Goal: Transaction & Acquisition: Purchase product/service

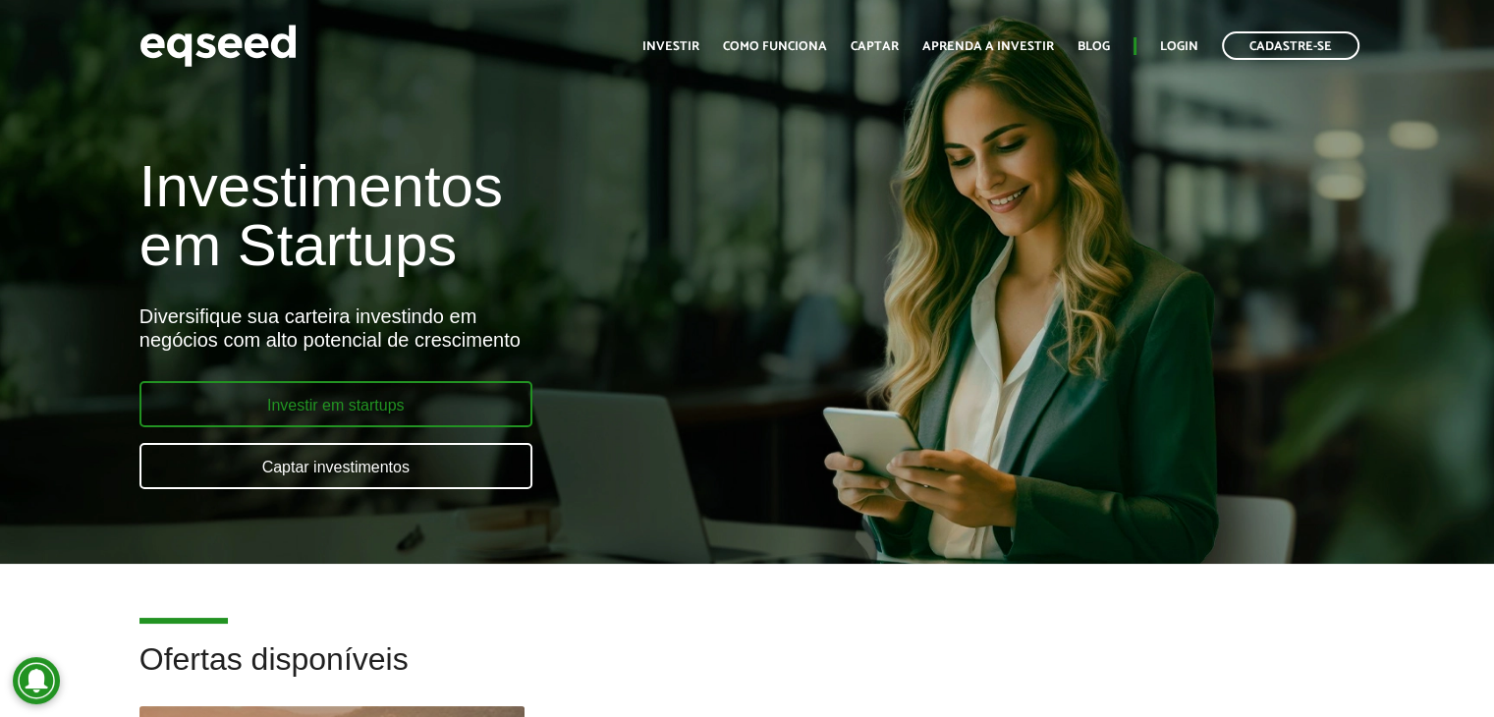
click at [361, 402] on link "Investir em startups" at bounding box center [335, 404] width 393 height 46
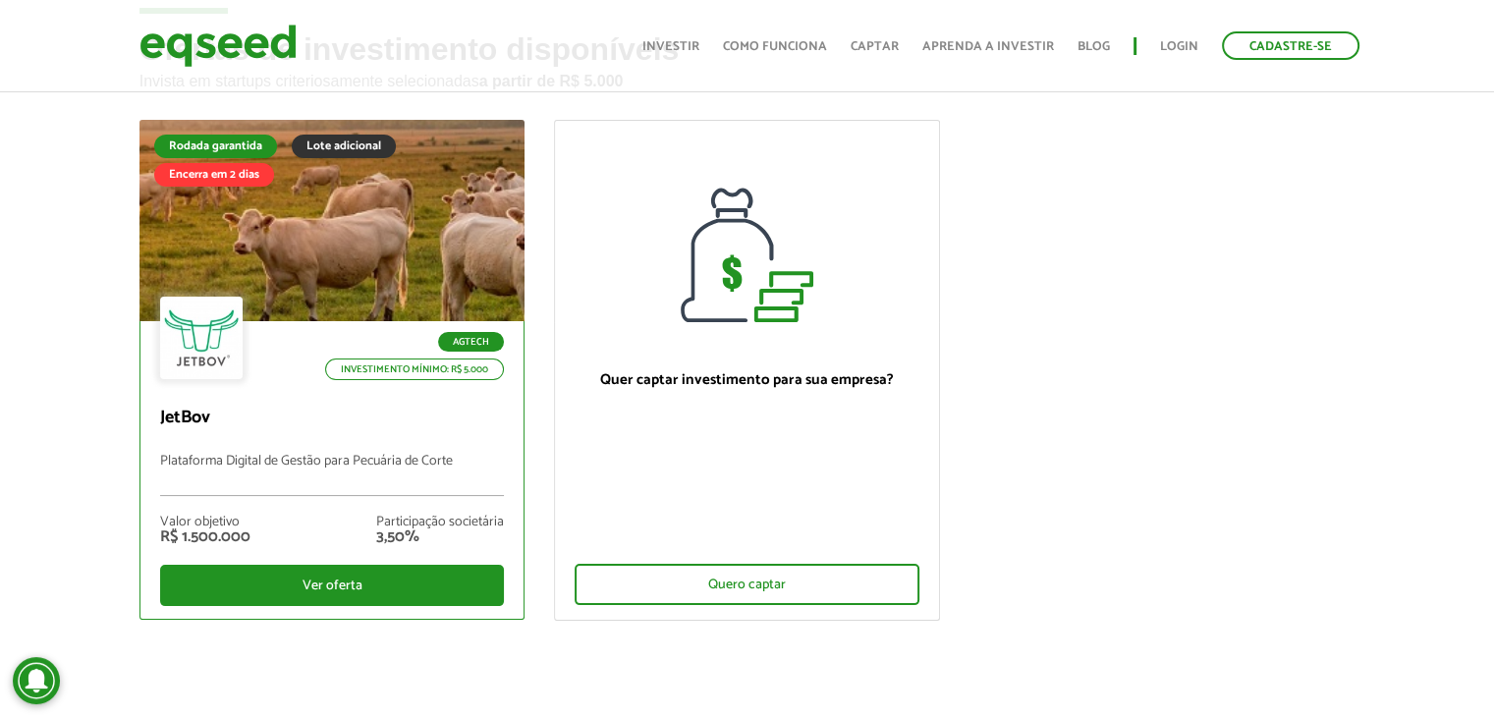
scroll to position [98, 0]
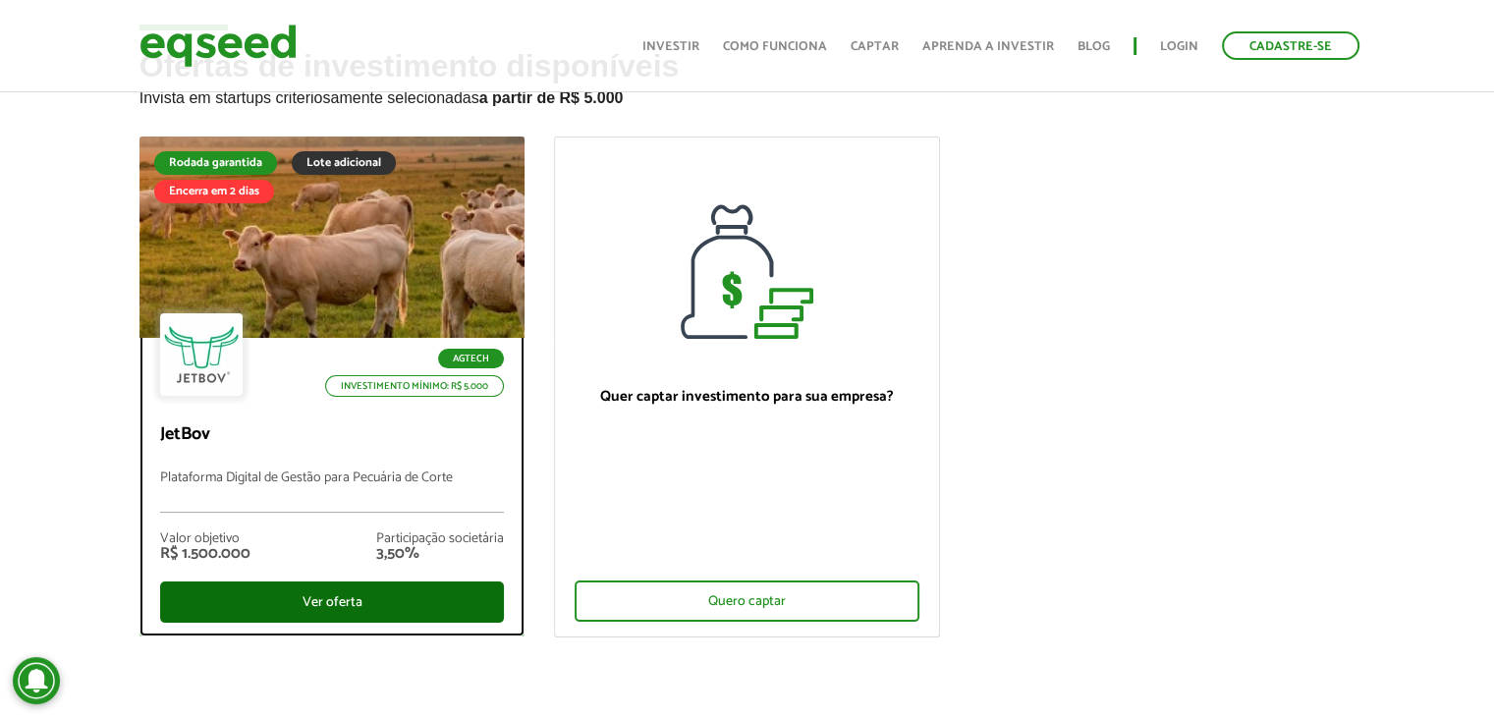
click at [347, 594] on div "Ver oferta" at bounding box center [332, 601] width 345 height 41
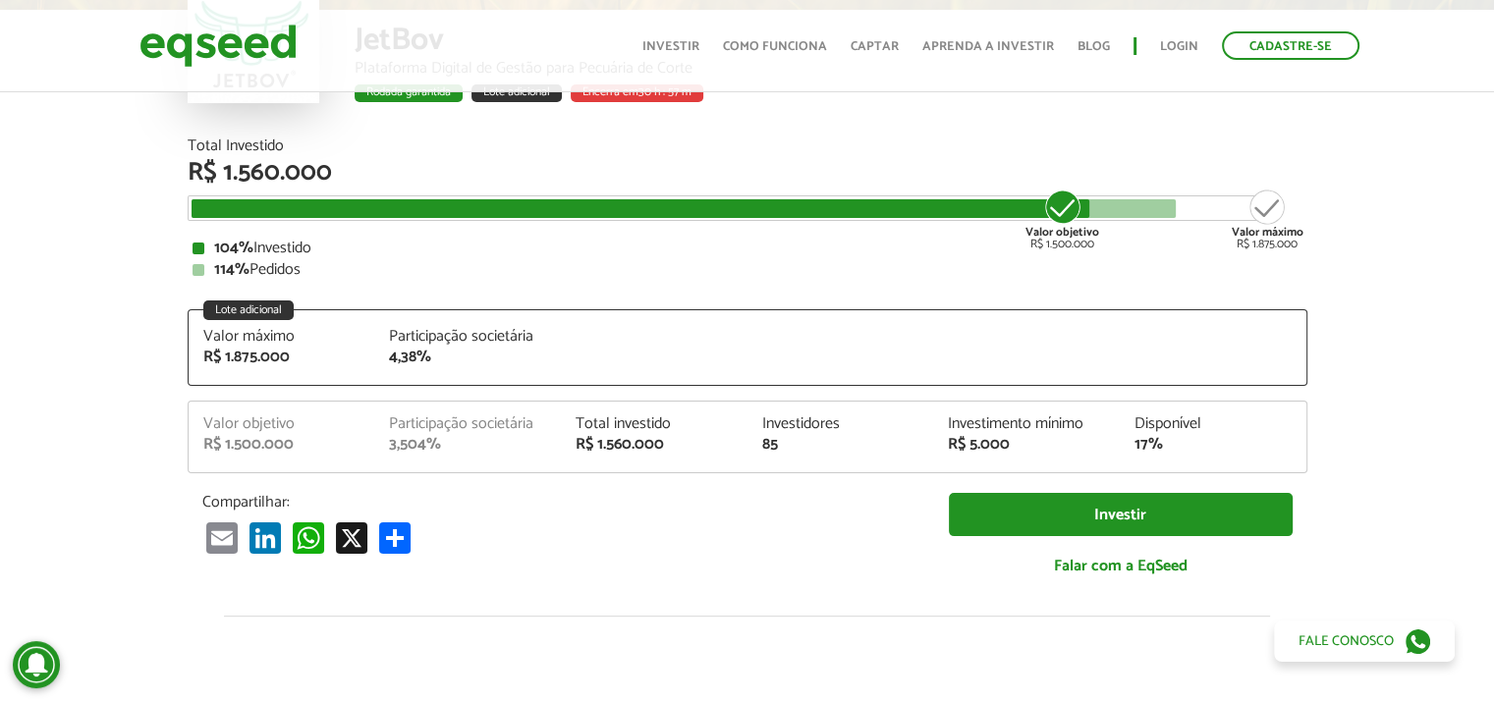
scroll to position [2443, 0]
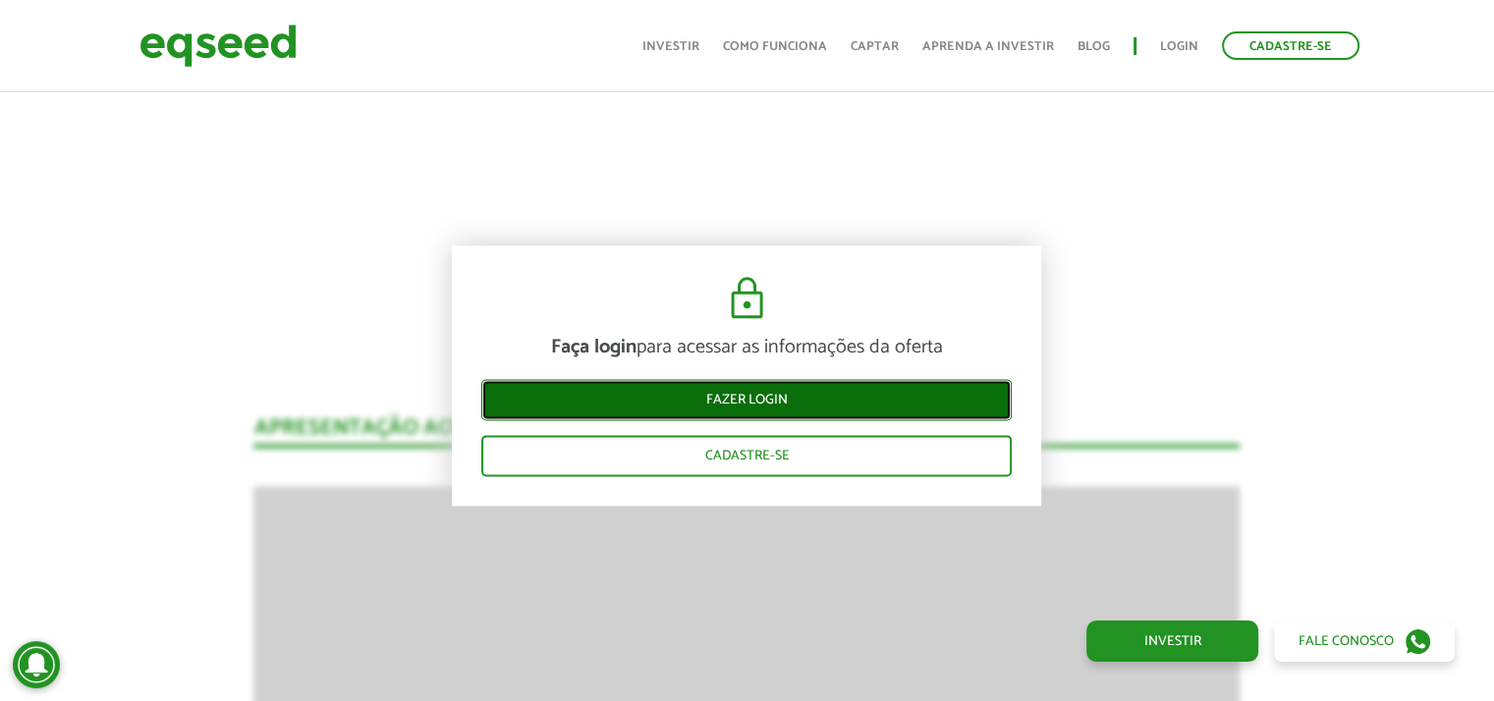
click at [739, 396] on link "Fazer login" at bounding box center [746, 399] width 530 height 41
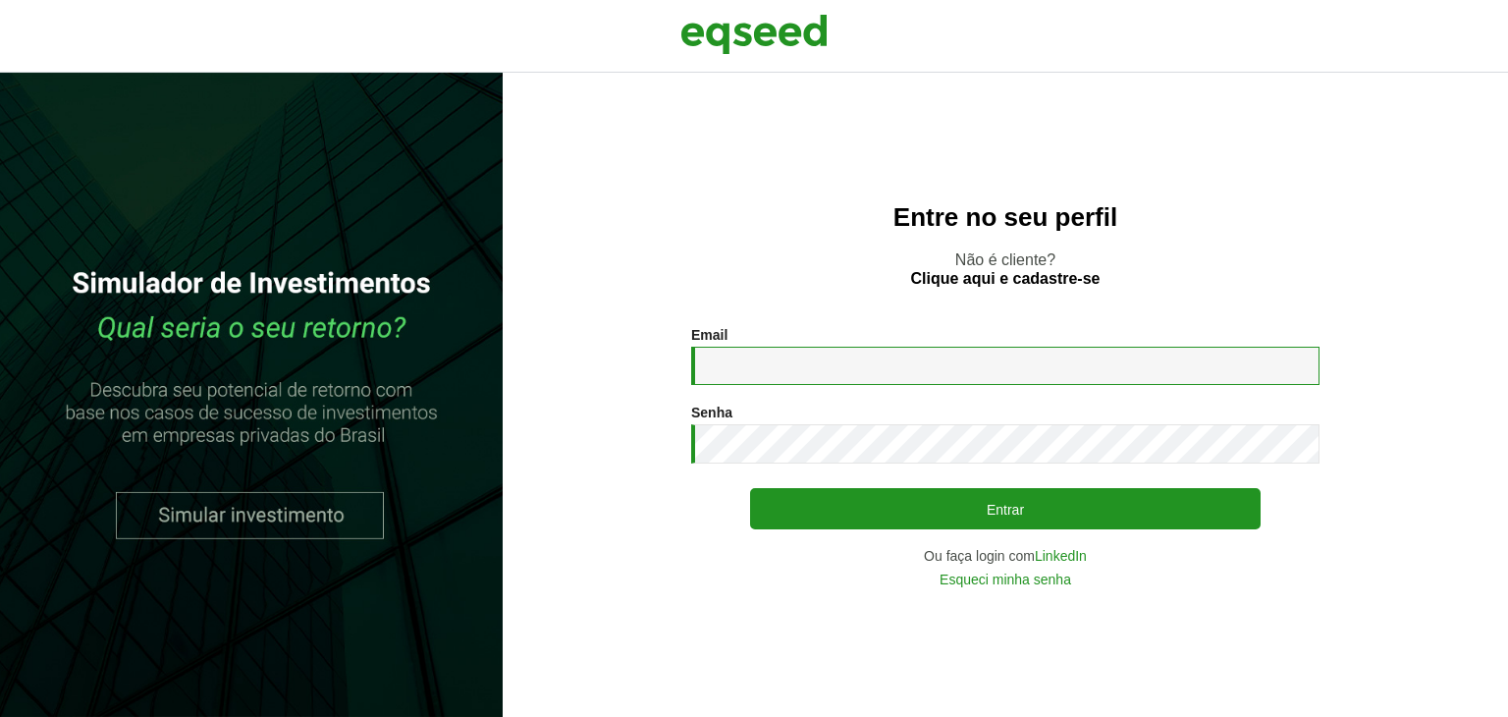
drag, startPoint x: 796, startPoint y: 378, endPoint x: 823, endPoint y: 385, distance: 27.4
click at [796, 378] on input "Email *" at bounding box center [1005, 366] width 628 height 38
type input "**********"
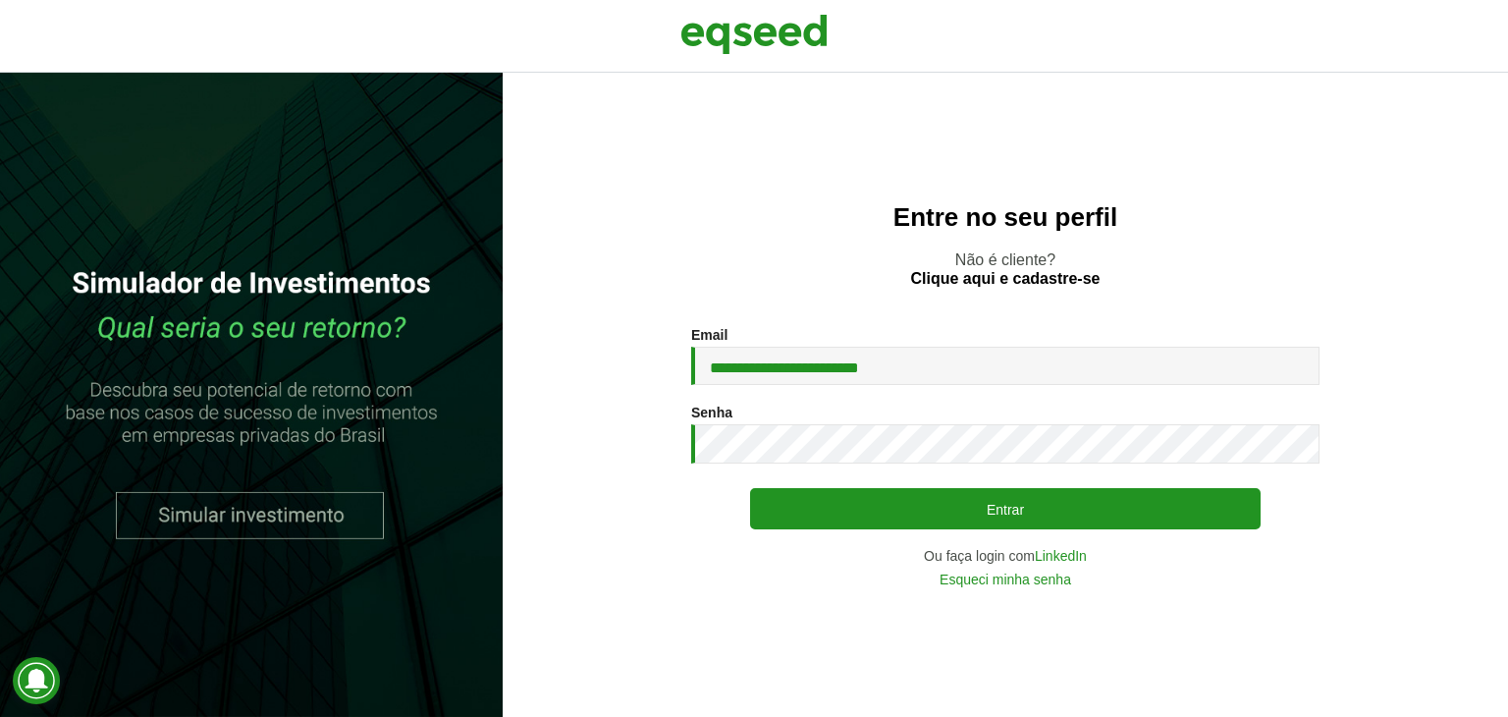
click at [783, 424] on div "Senha * Digite a senha que será usada em conjunto com seu e-mail." at bounding box center [1005, 434] width 628 height 59
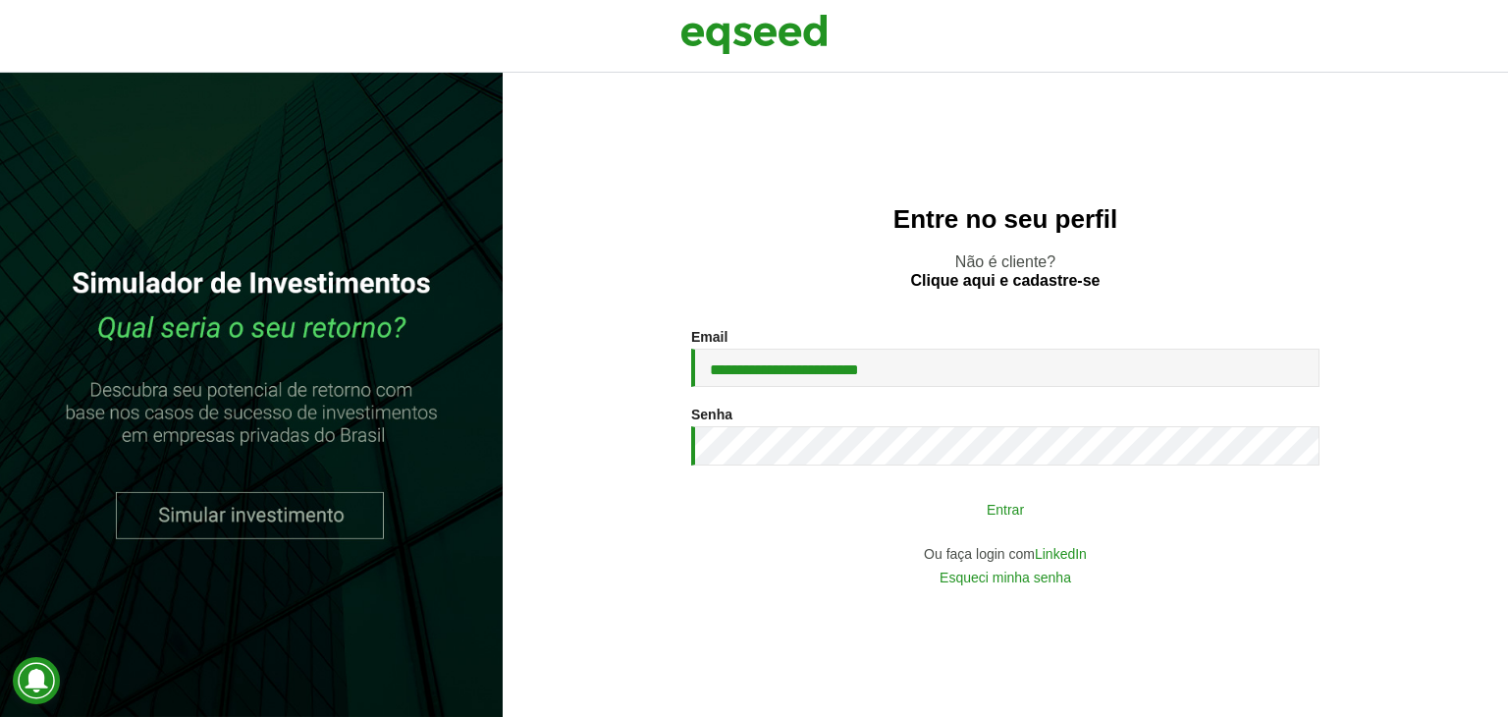
click at [937, 504] on button "Entrar" at bounding box center [1005, 508] width 511 height 37
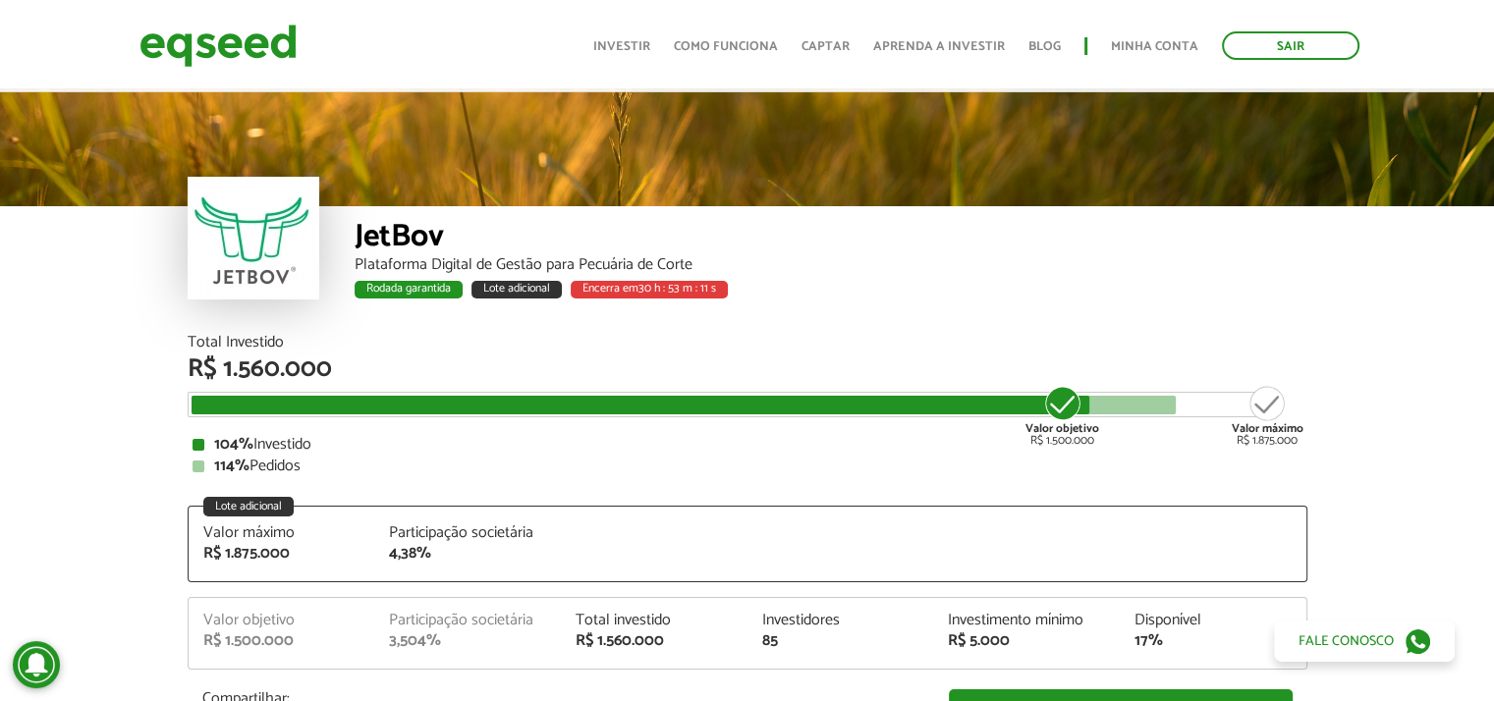
scroll to position [196, 0]
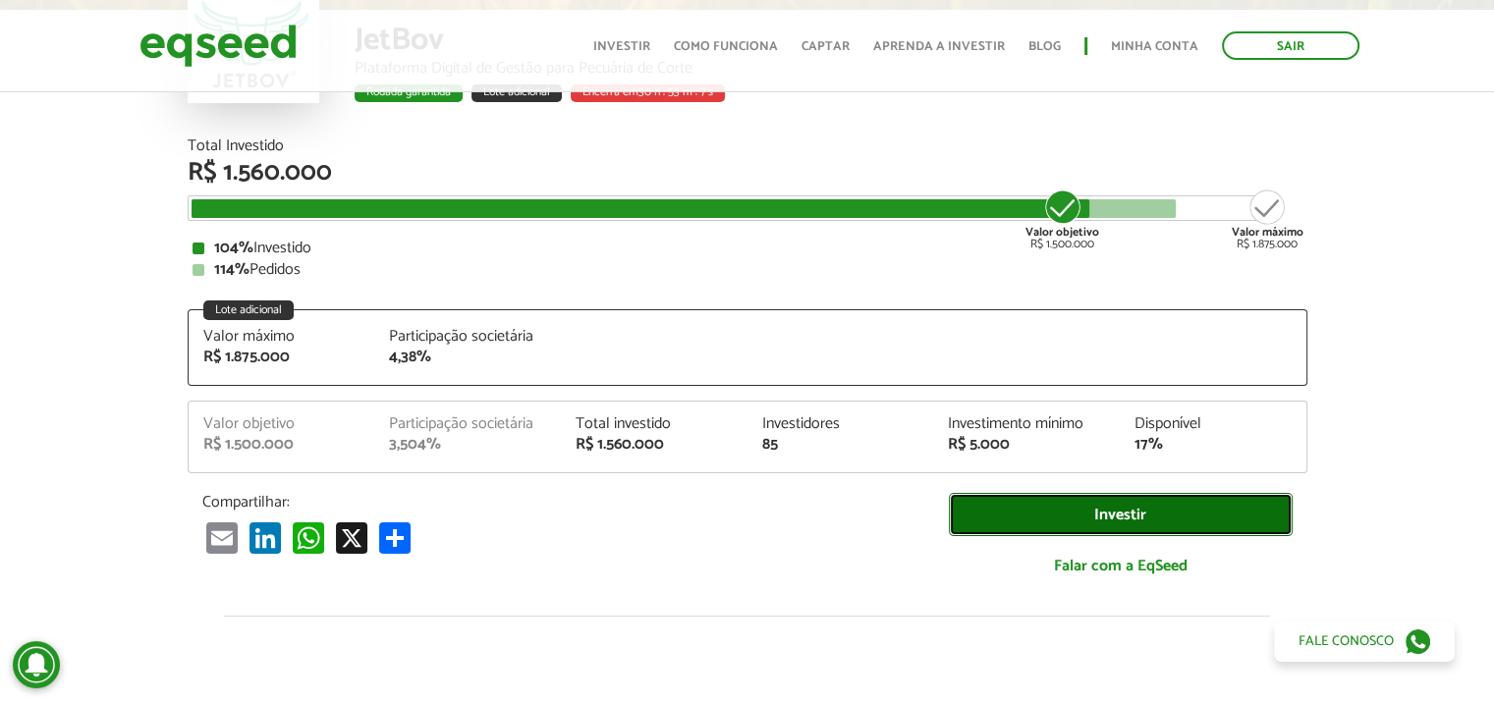
click at [1125, 513] on link "Investir" at bounding box center [1121, 515] width 344 height 44
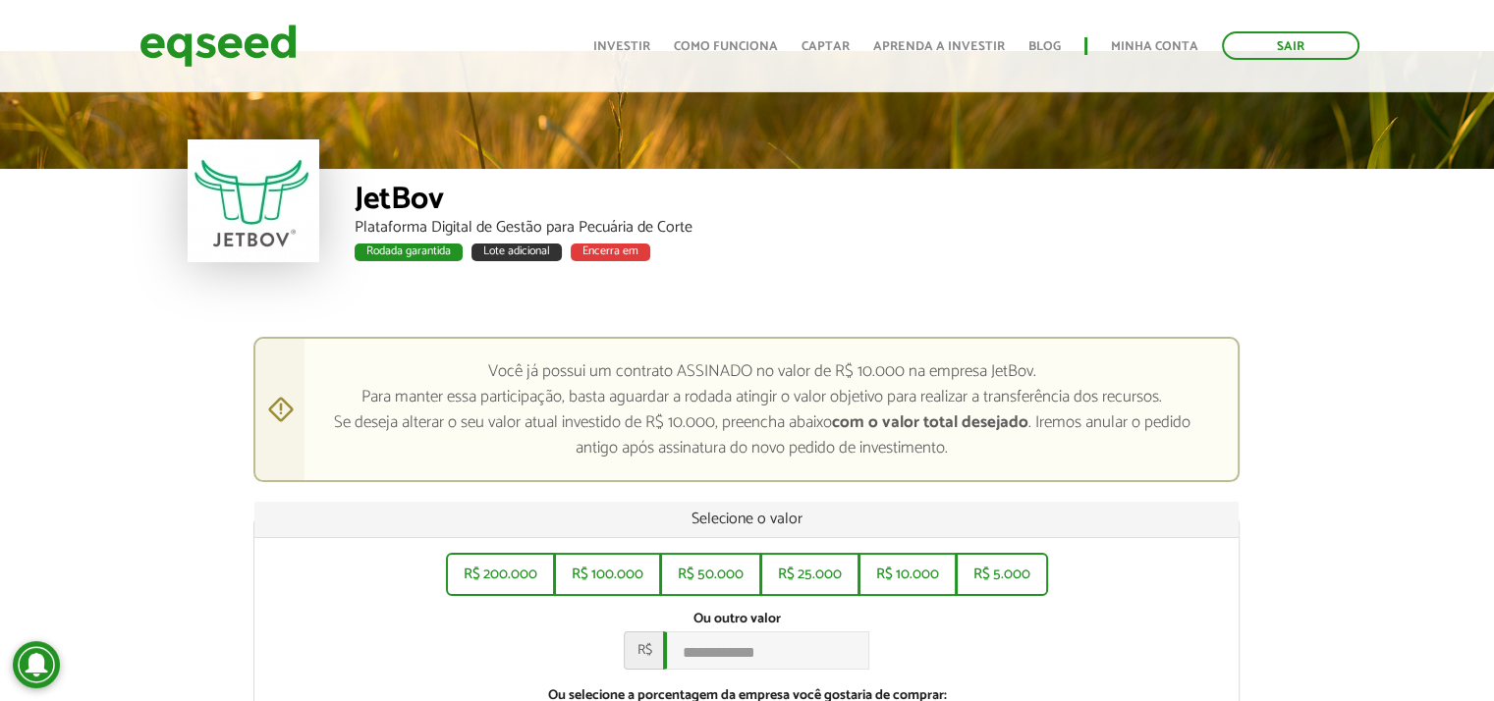
scroll to position [196, 0]
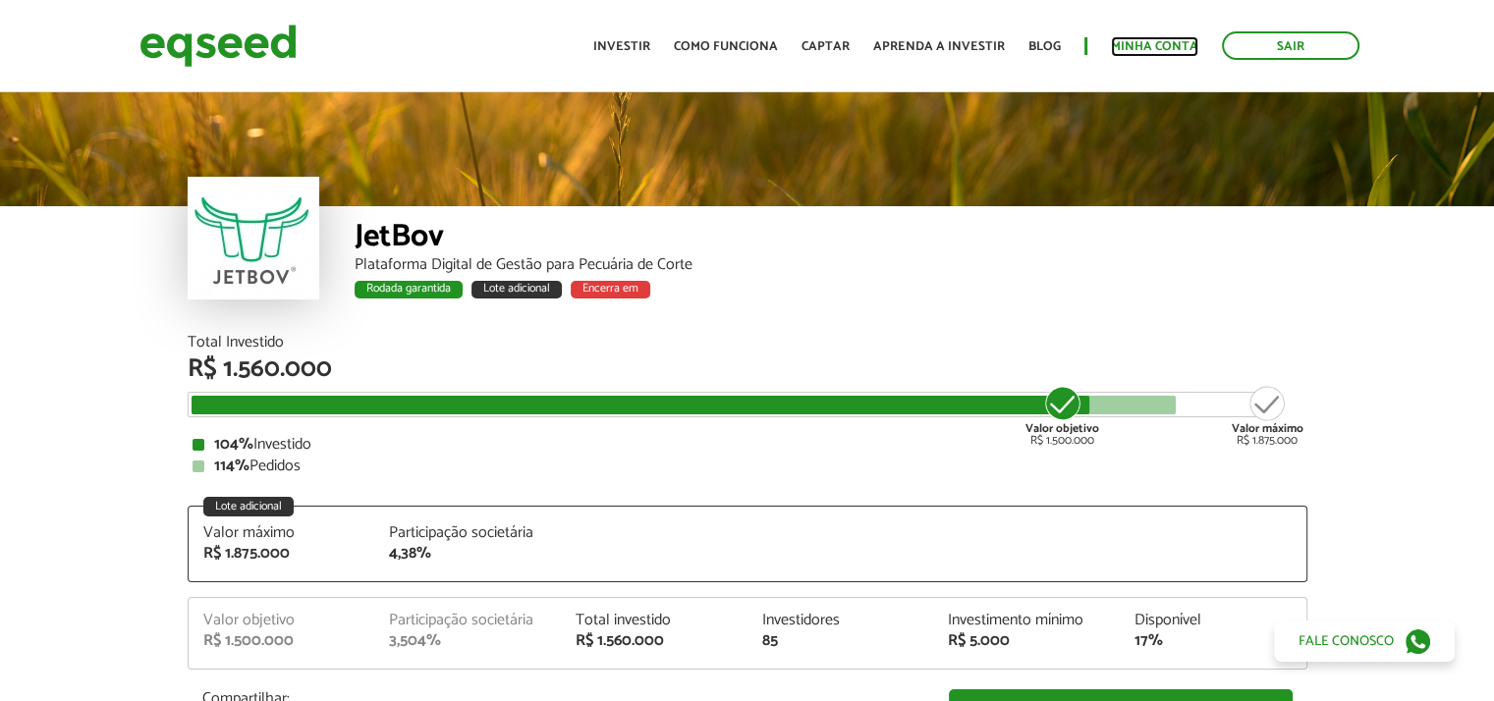
click at [1161, 45] on link "Minha conta" at bounding box center [1154, 46] width 87 height 13
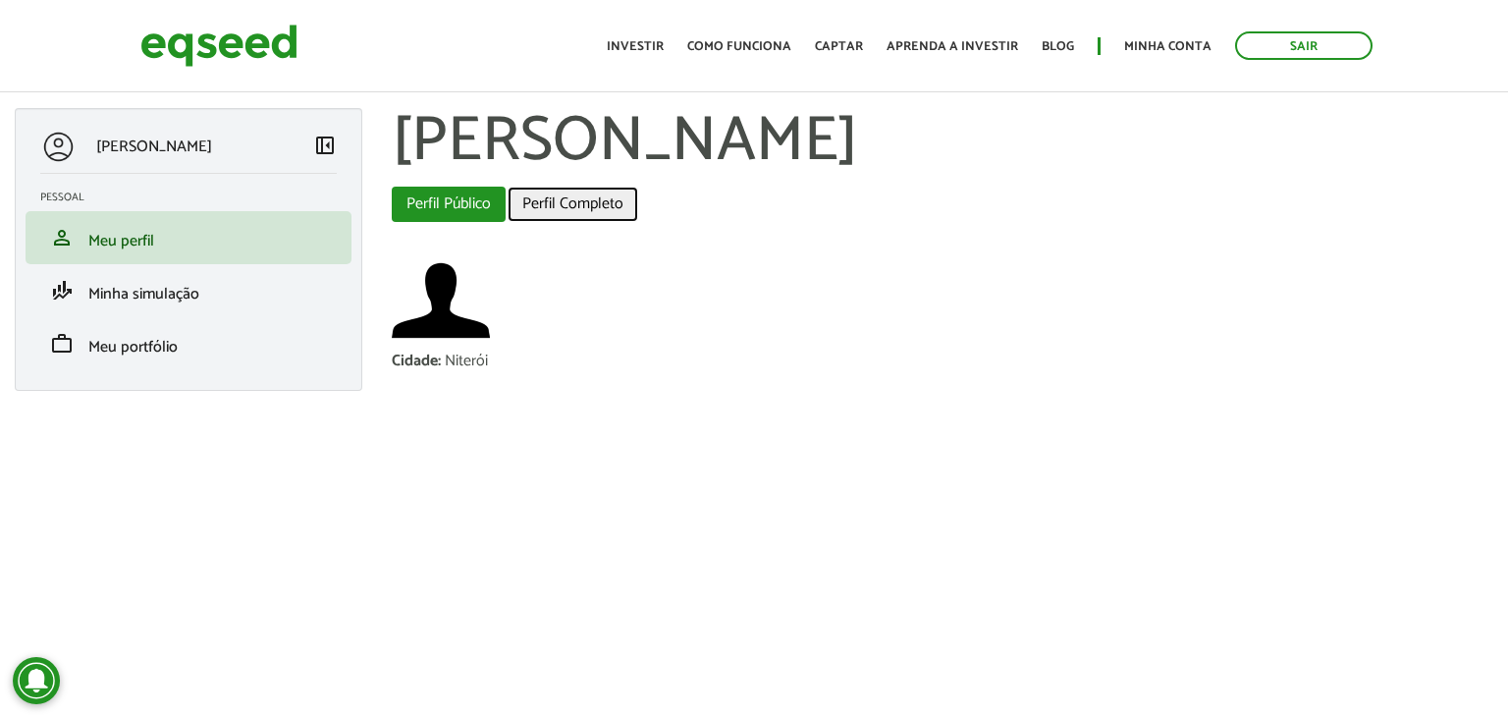
click at [579, 197] on link "Perfil Completo" at bounding box center [573, 204] width 131 height 35
click at [455, 198] on link "Perfil Público (aba ativa)" at bounding box center [449, 204] width 114 height 35
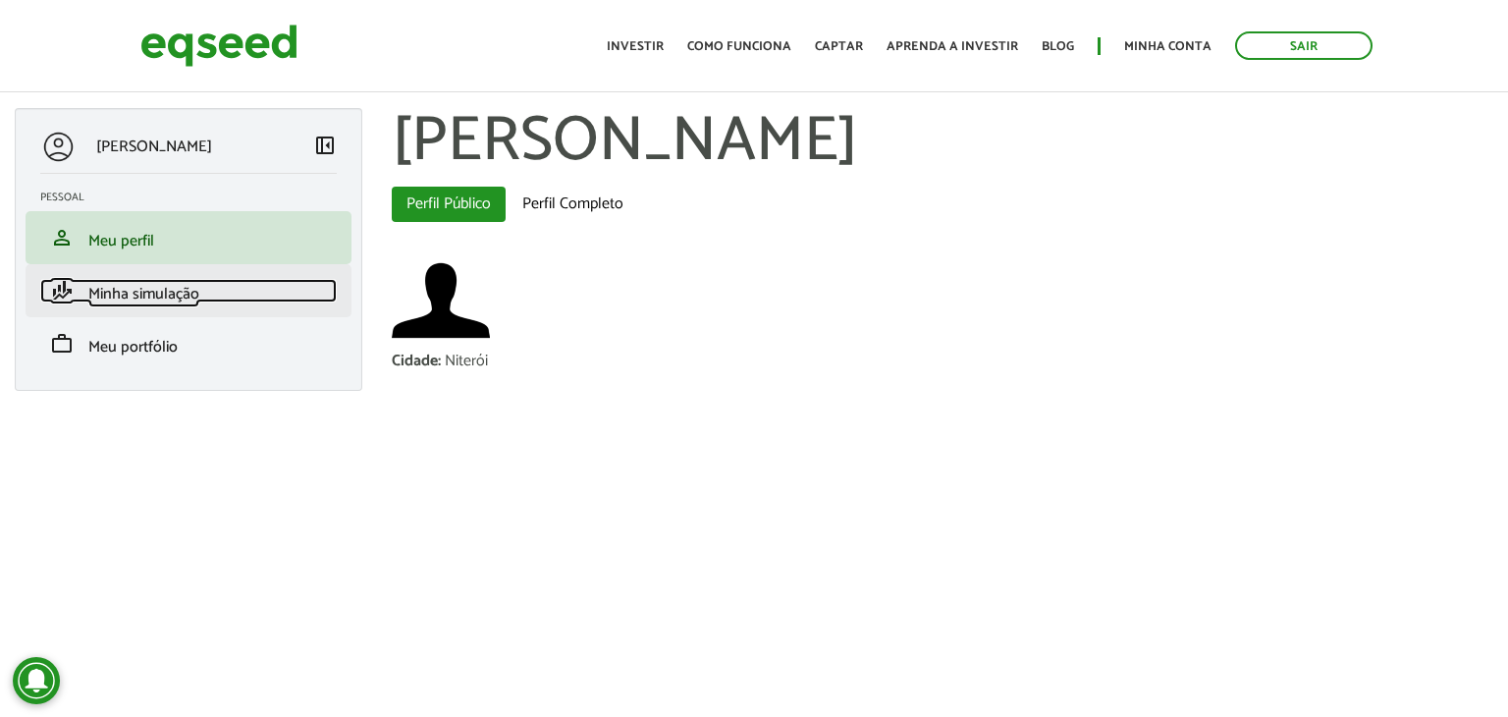
click at [135, 296] on span "Minha simulação" at bounding box center [143, 294] width 111 height 27
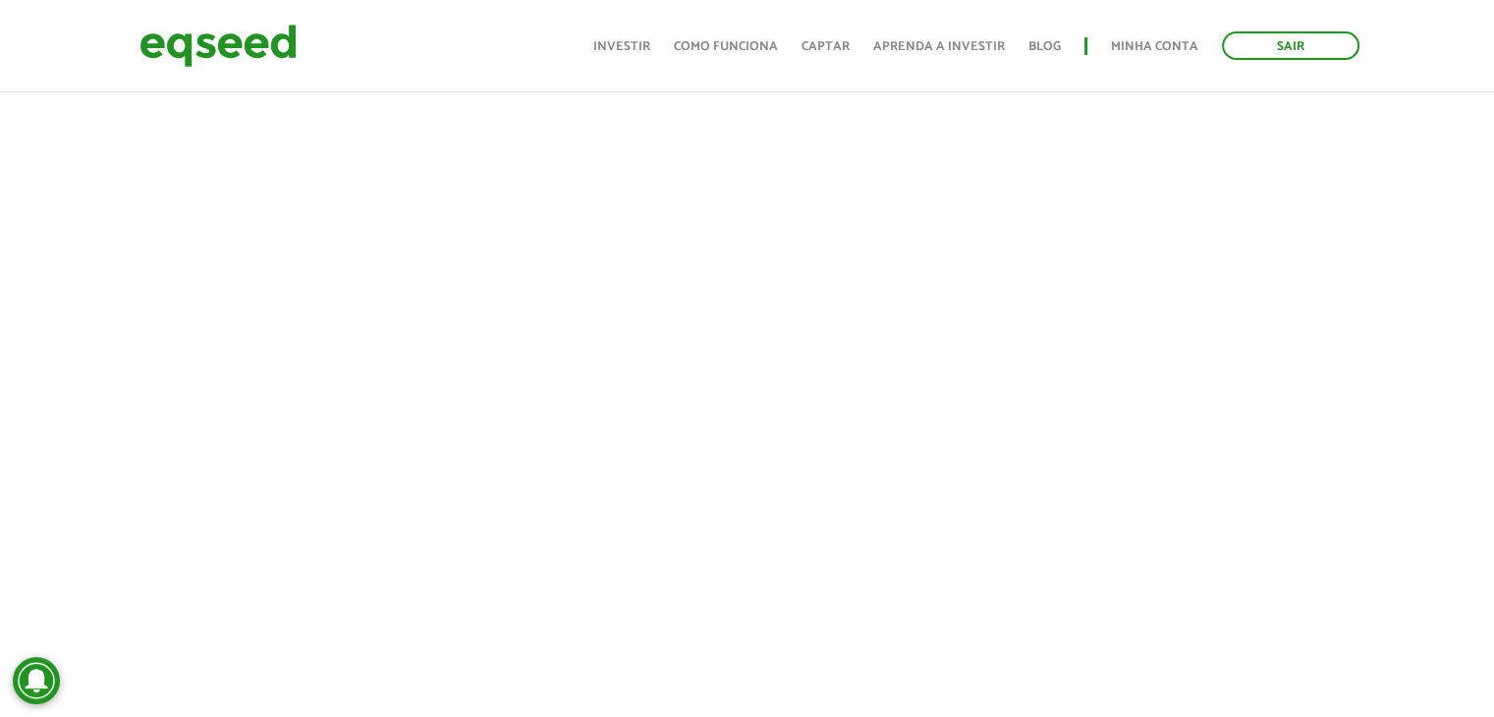
scroll to position [491, 0]
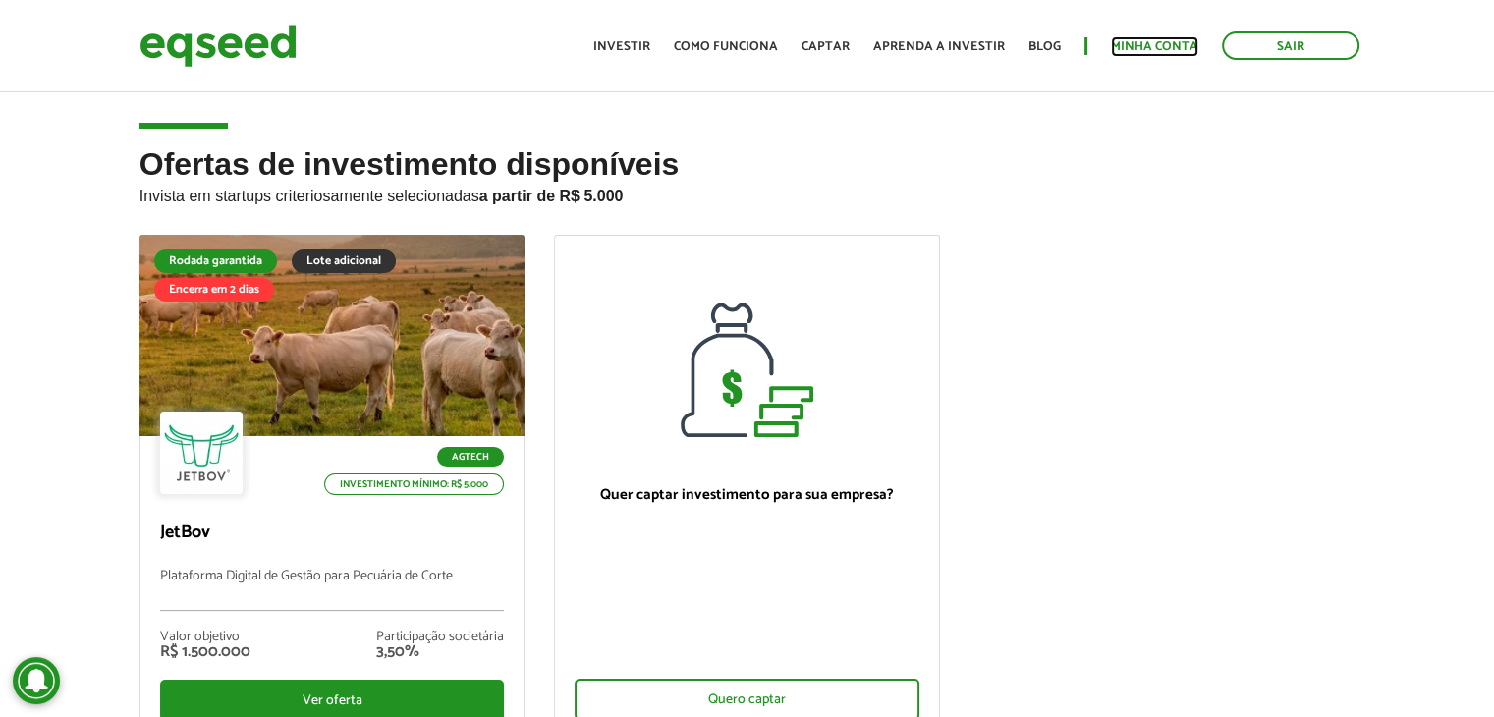
click at [1146, 43] on link "Minha conta" at bounding box center [1154, 46] width 87 height 13
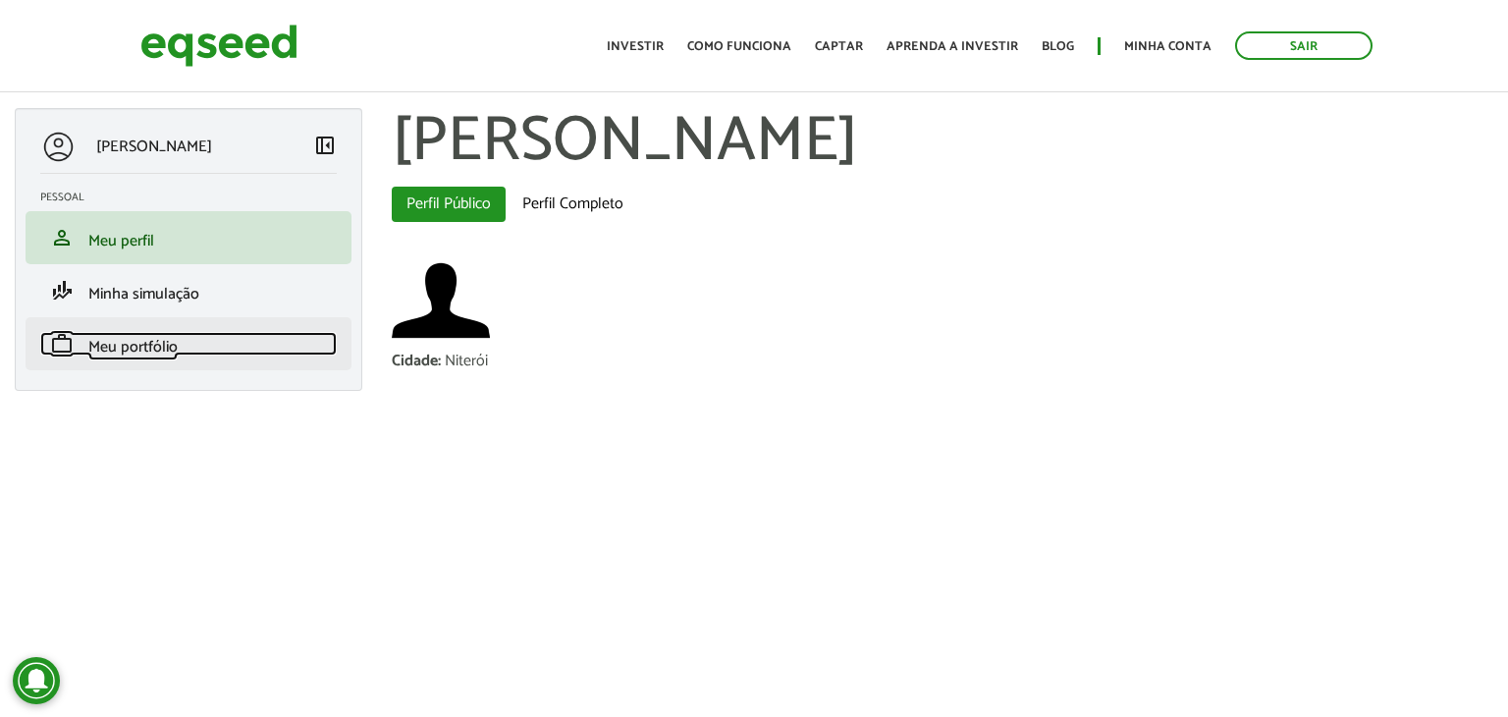
click at [150, 343] on span "Meu portfólio" at bounding box center [132, 347] width 89 height 27
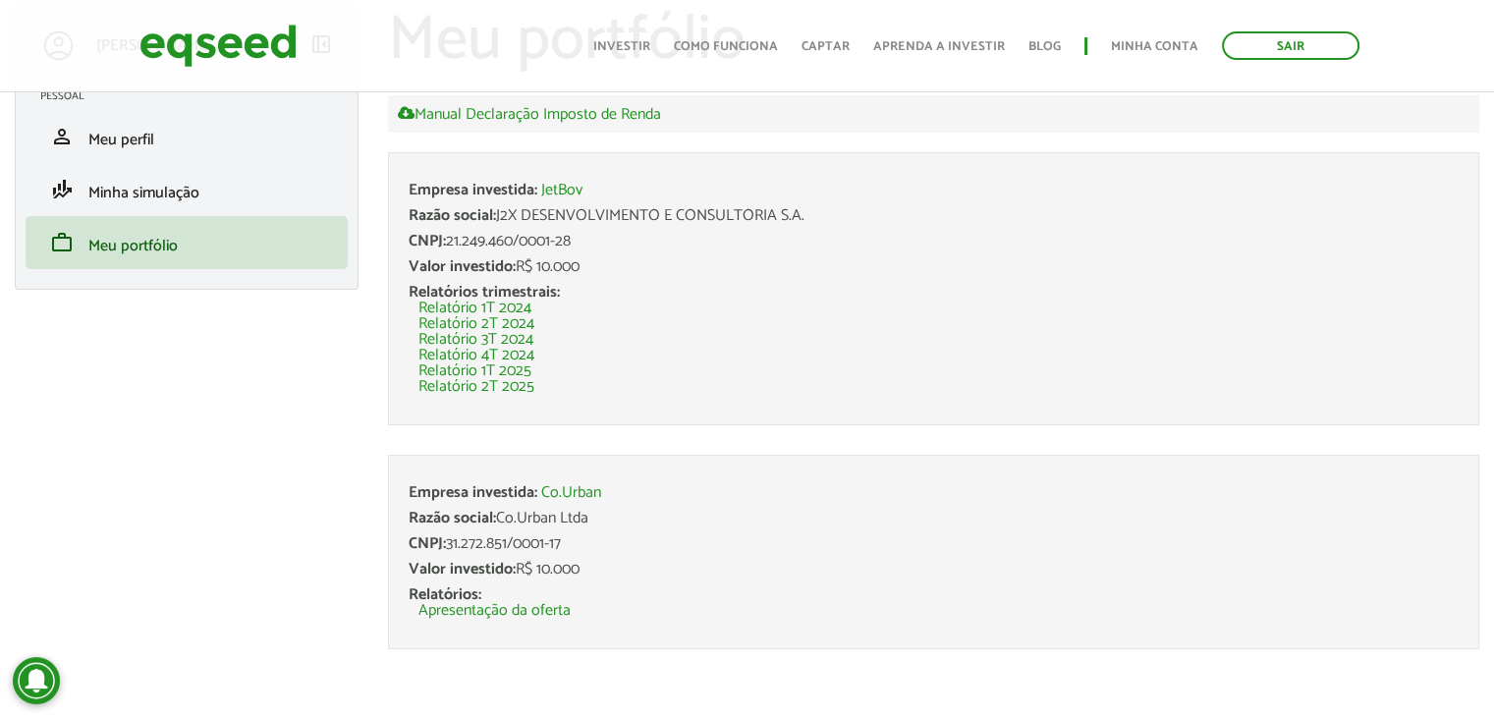
scroll to position [102, 0]
click at [559, 492] on link "Co.Urban" at bounding box center [571, 492] width 60 height 16
click at [534, 606] on link "Apresentação da oferta" at bounding box center [494, 610] width 152 height 16
drag, startPoint x: 590, startPoint y: 517, endPoint x: 500, endPoint y: 517, distance: 90.3
click at [500, 517] on div "Razão social: Co.Urban Ltda" at bounding box center [933, 518] width 1050 height 16
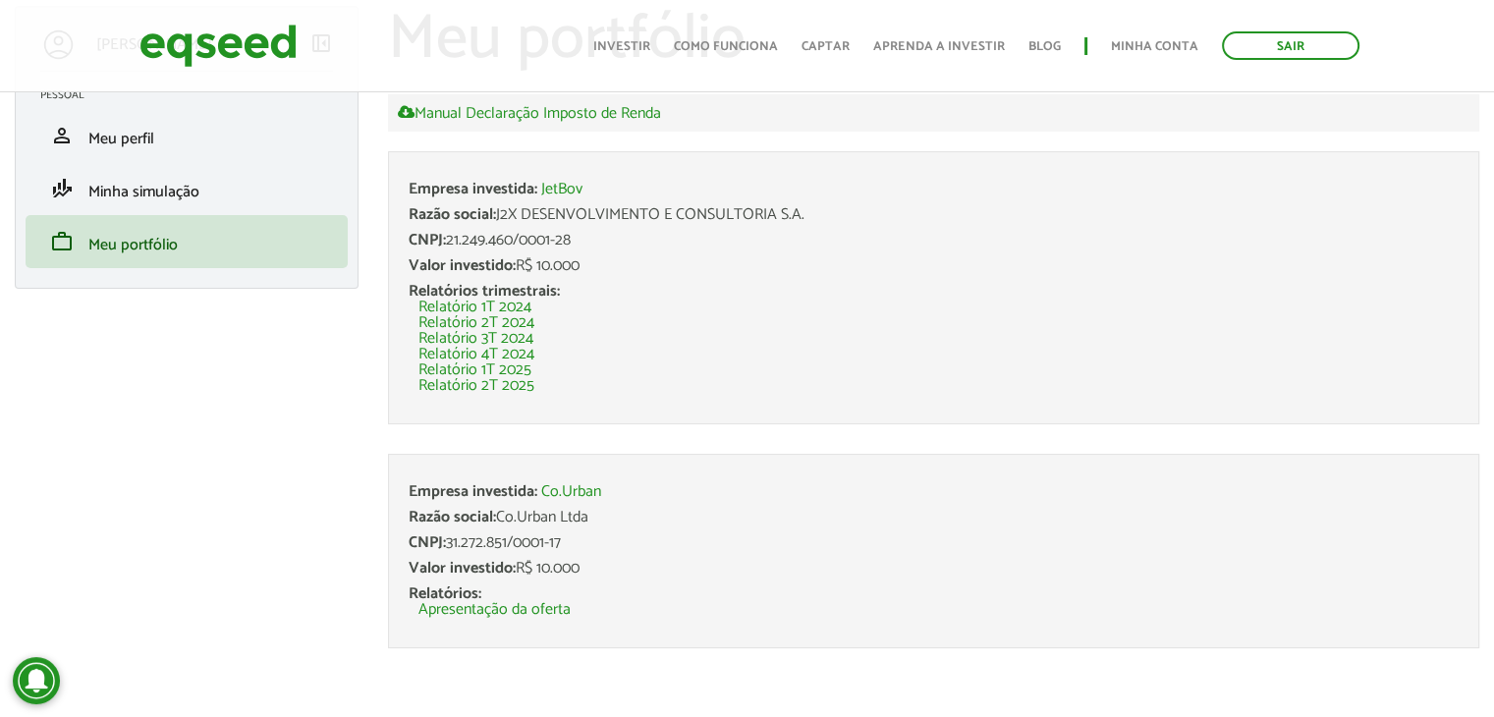
copy div "Co.Urban Ltda"
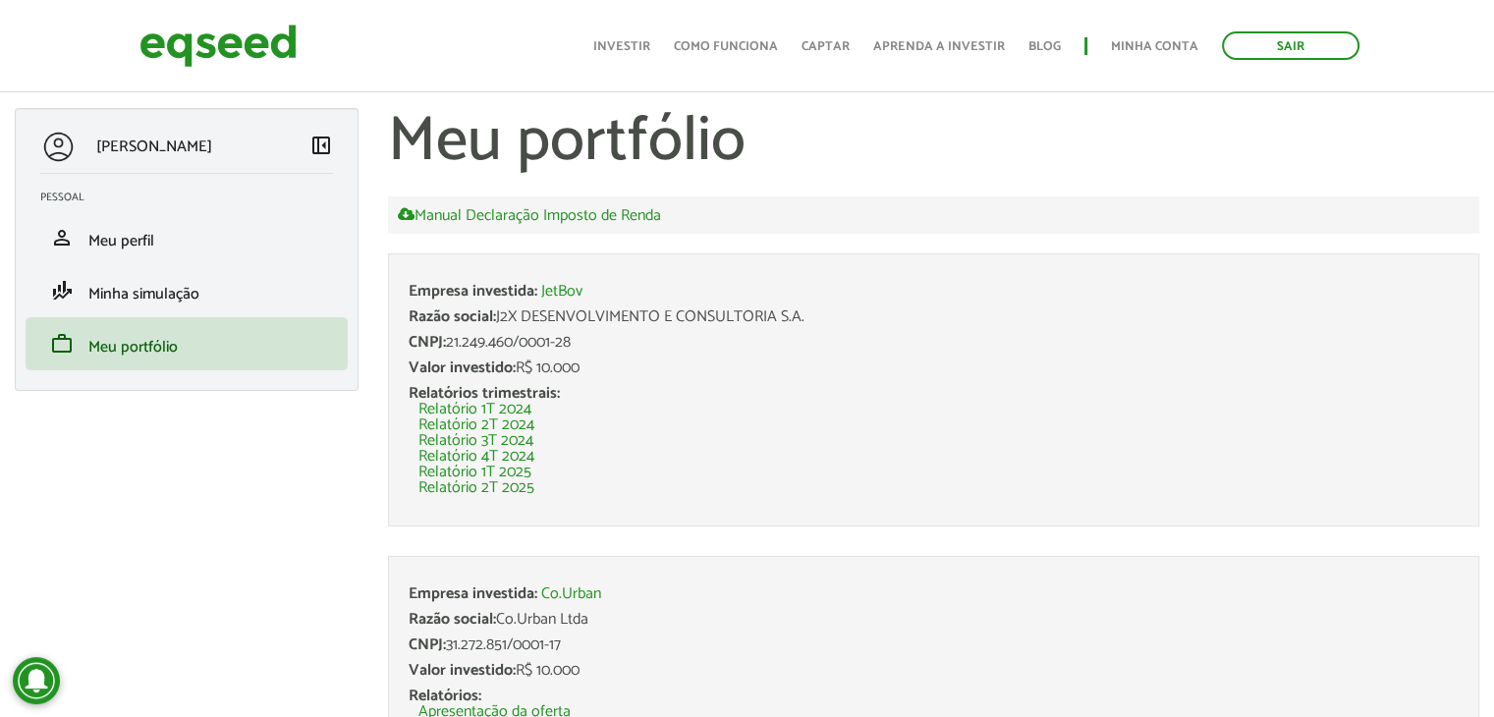
scroll to position [0, 0]
click at [645, 48] on link "Investir" at bounding box center [621, 46] width 57 height 13
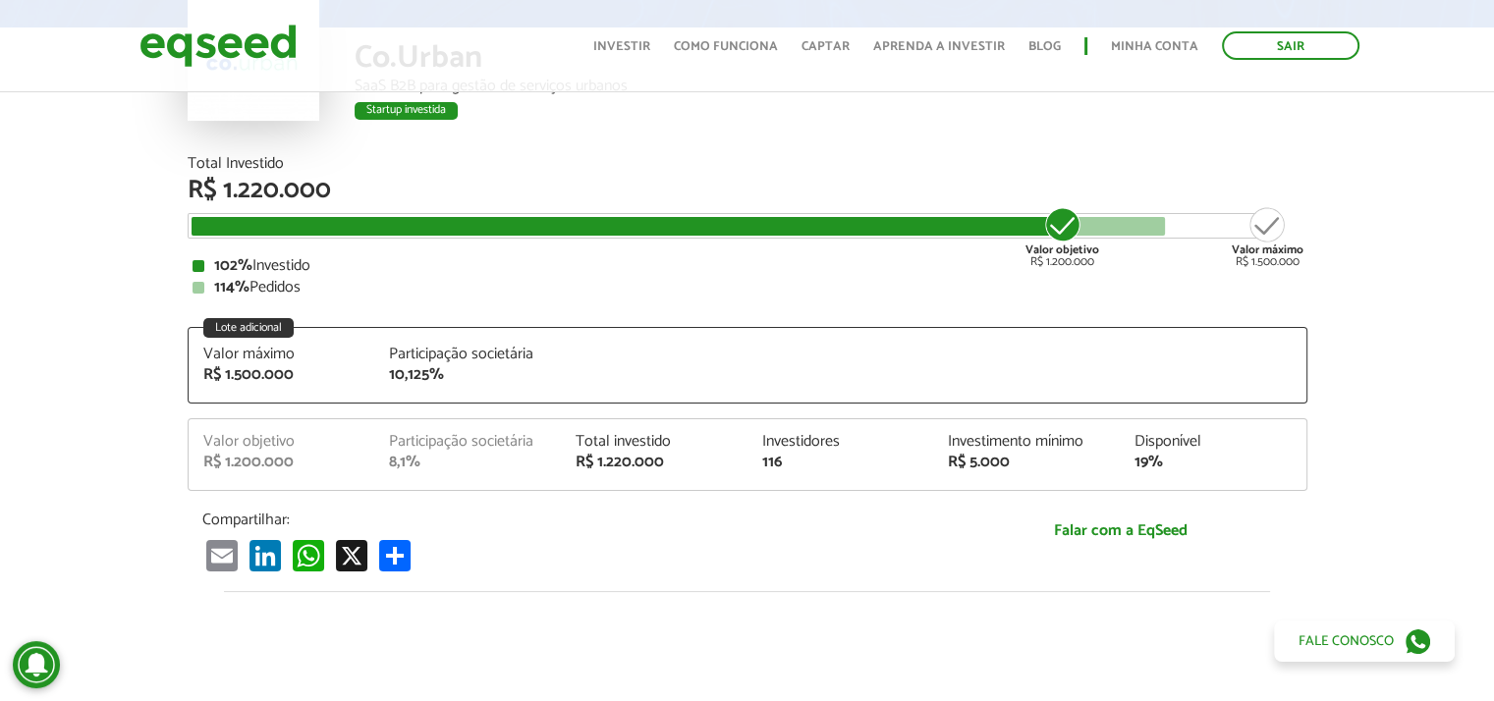
scroll to position [196, 0]
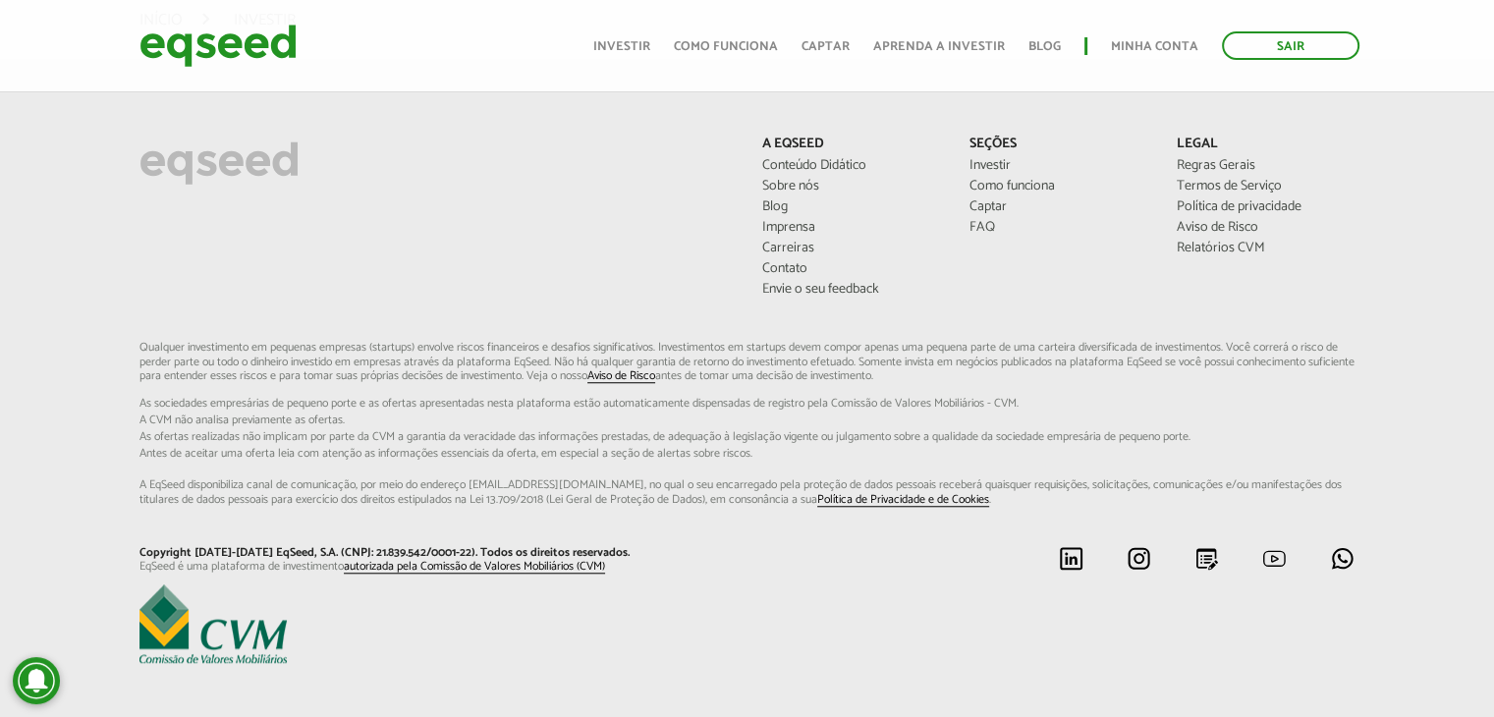
scroll to position [1564, 0]
